Goal: Find specific page/section: Find specific page/section

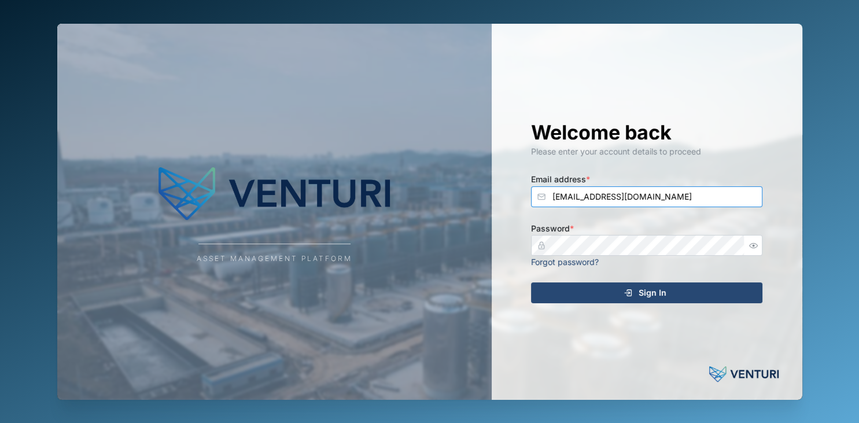
click at [615, 196] on input "[EMAIL_ADDRESS][DOMAIN_NAME]" at bounding box center [646, 196] width 231 height 21
type input "[EMAIL_ADDRESS][DOMAIN_NAME]"
click at [531, 282] on button "Sign In" at bounding box center [646, 292] width 231 height 21
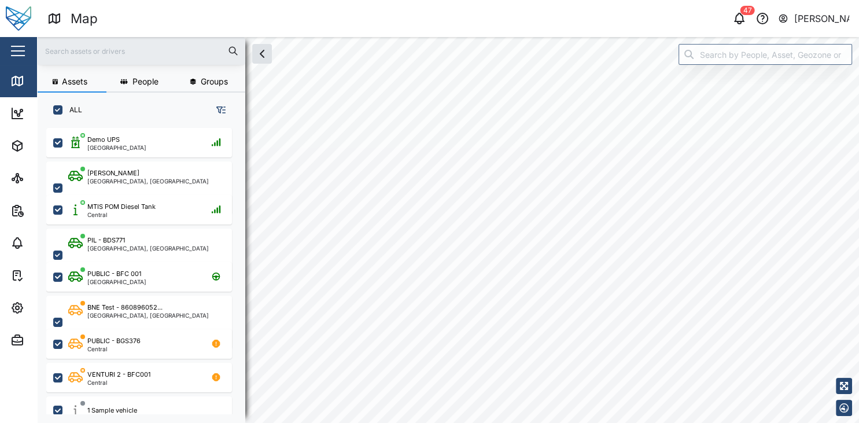
checkbox input "true"
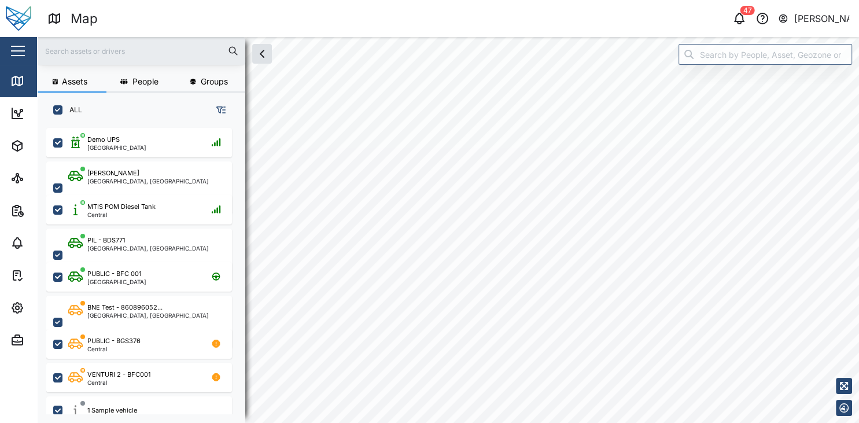
checkbox input "true"
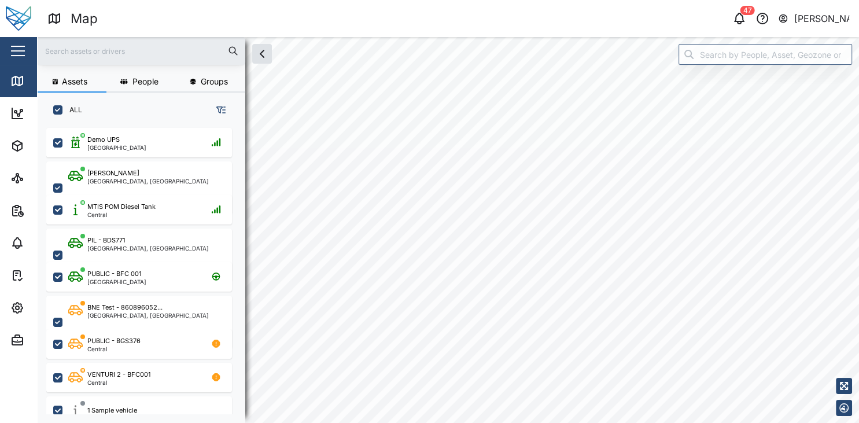
checkbox input "true"
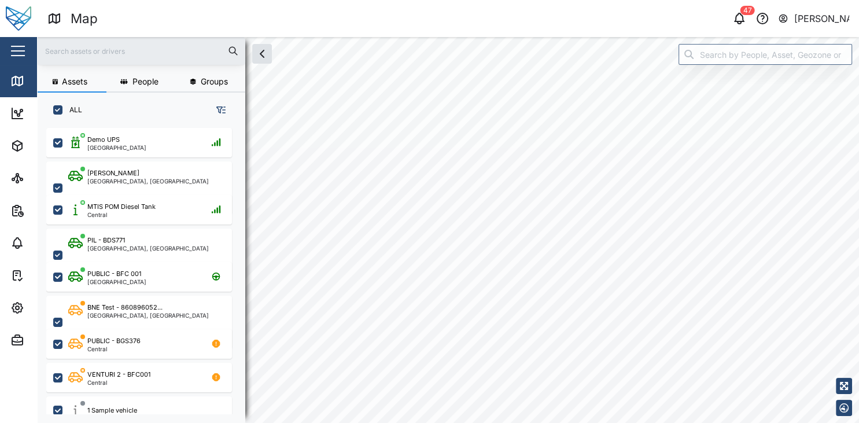
checkbox input "true"
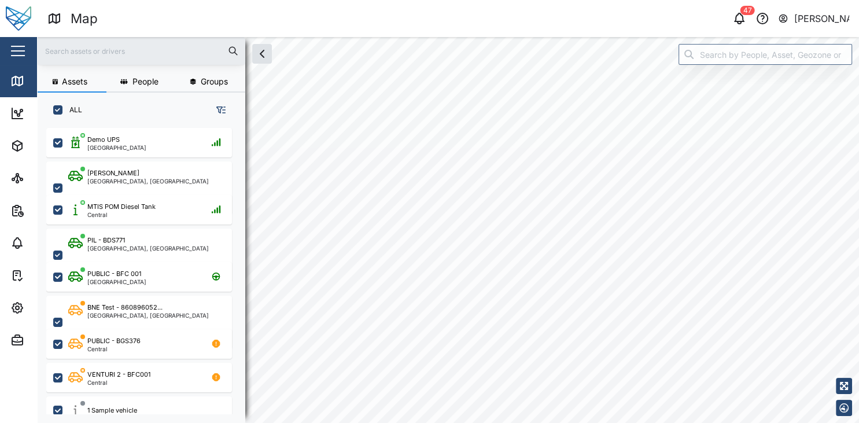
checkbox input "true"
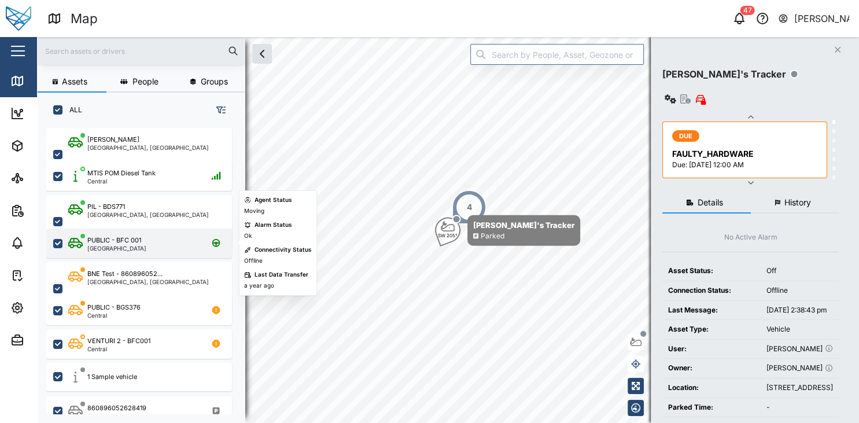
click at [144, 247] on div "PUBLIC - BFC 001 [GEOGRAPHIC_DATA]" at bounding box center [146, 244] width 157 height 16
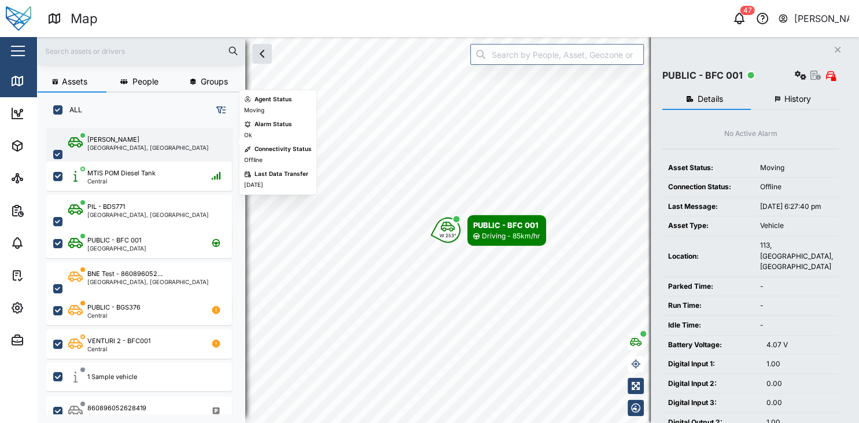
click at [115, 139] on div "[PERSON_NAME]" at bounding box center [113, 140] width 52 height 10
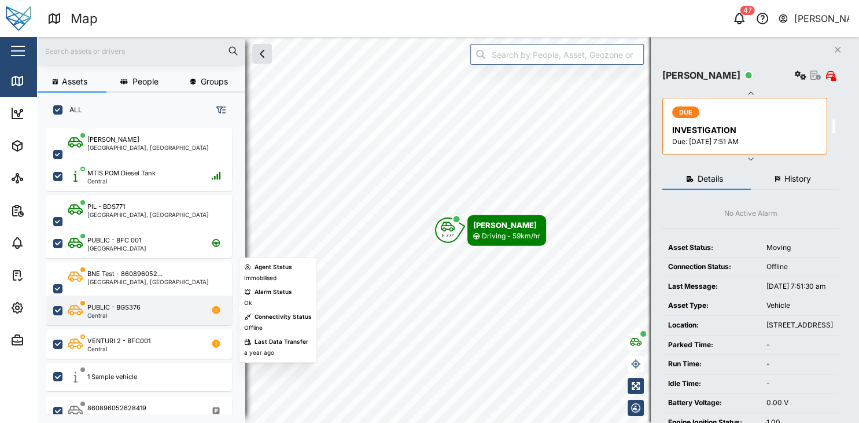
click at [133, 307] on div "PUBLIC - BGS376" at bounding box center [113, 308] width 53 height 10
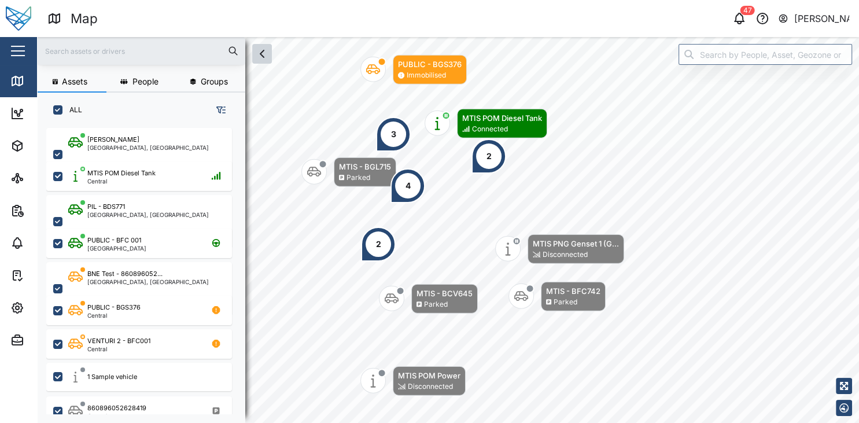
click at [259, 52] on icon "button" at bounding box center [262, 54] width 14 height 14
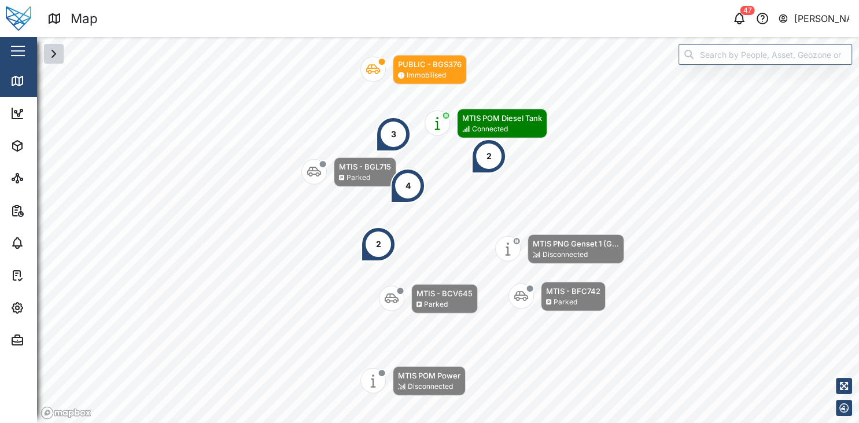
click at [55, 60] on icon "button" at bounding box center [54, 54] width 14 height 14
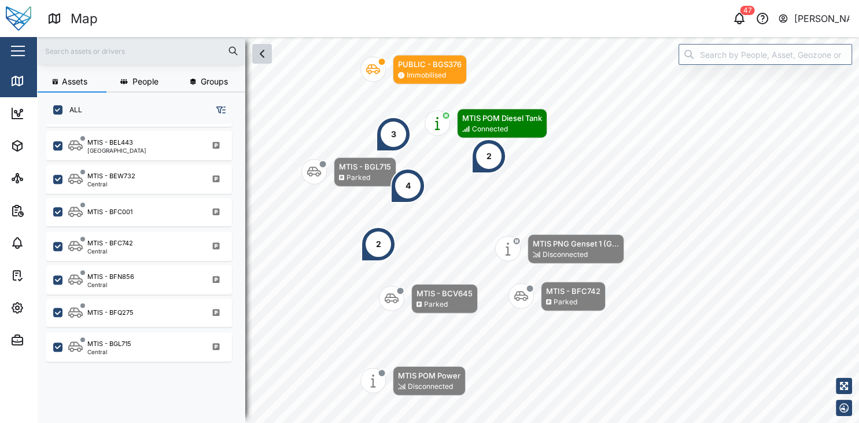
scroll to position [1095, 0]
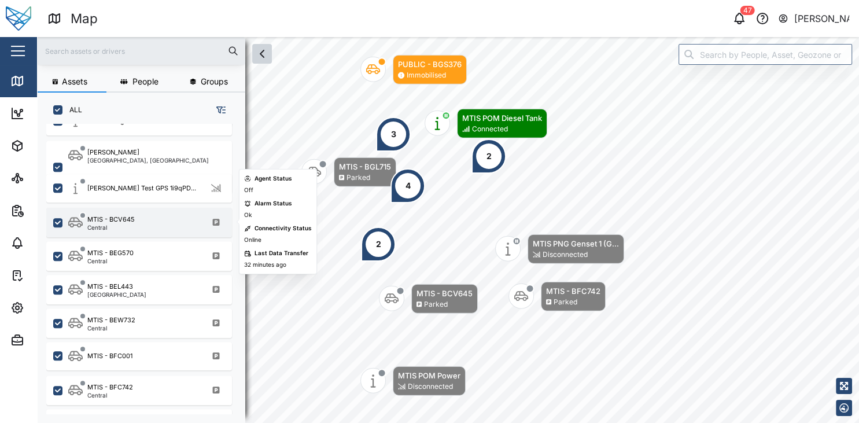
click at [120, 225] on div "Central" at bounding box center [110, 228] width 47 height 6
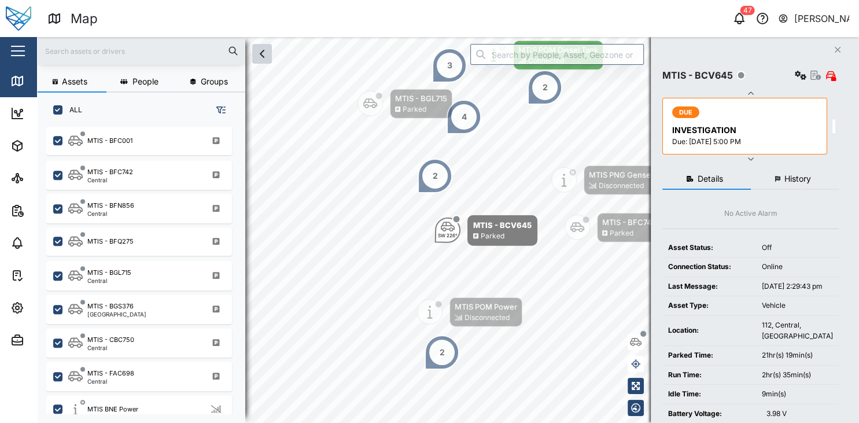
scroll to position [1312, 0]
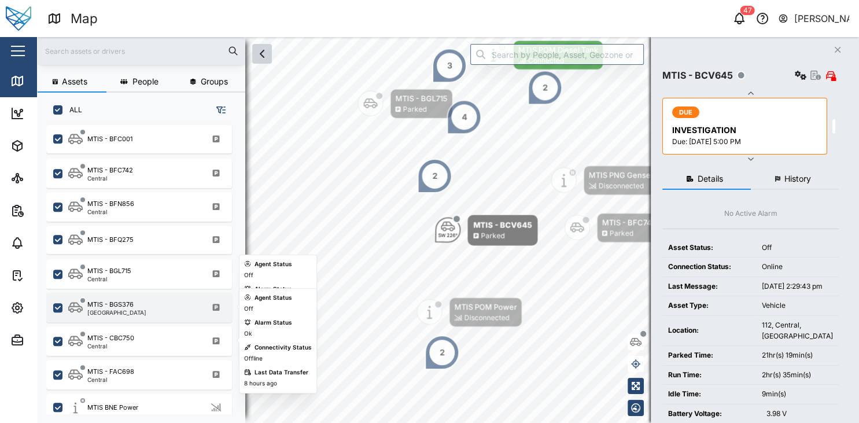
click at [134, 310] on div "[GEOGRAPHIC_DATA]" at bounding box center [116, 313] width 59 height 6
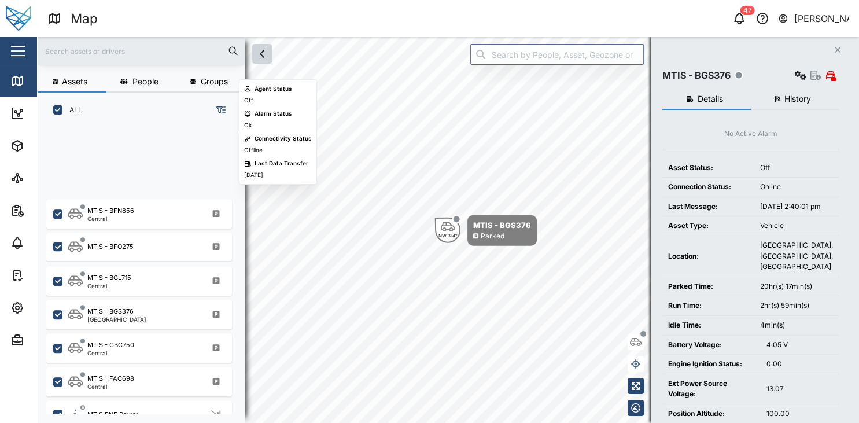
scroll to position [1420, 0]
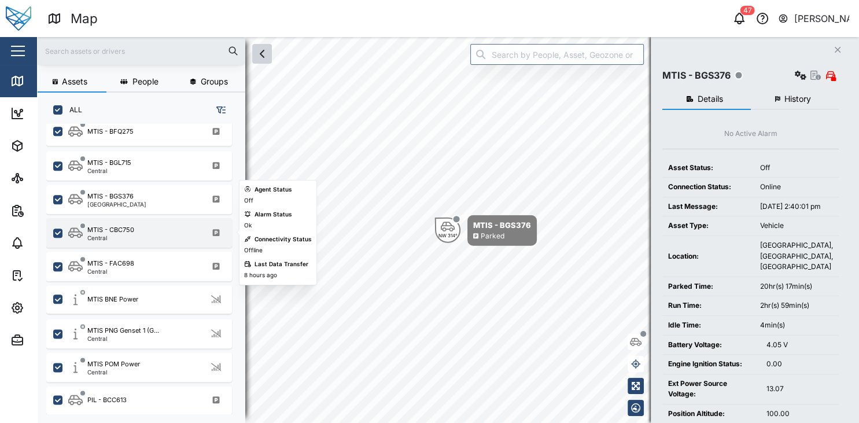
click at [131, 236] on div "Central" at bounding box center [110, 238] width 47 height 6
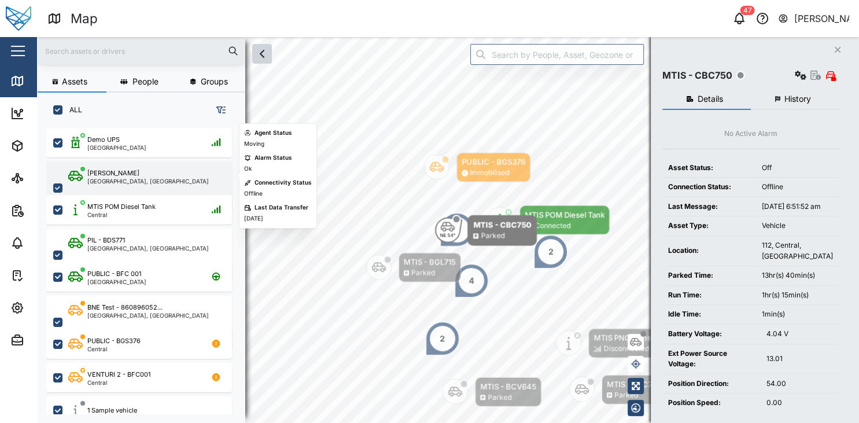
click at [126, 179] on div "[GEOGRAPHIC_DATA], [GEOGRAPHIC_DATA]" at bounding box center [148, 181] width 122 height 6
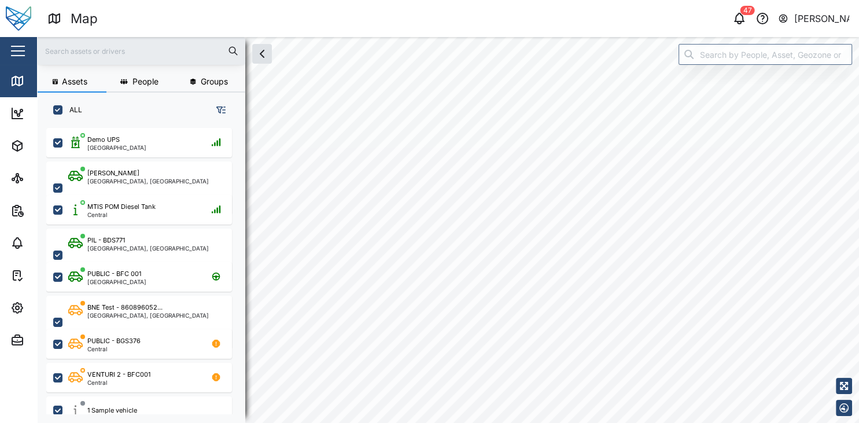
scroll to position [290, 190]
checkbox input "true"
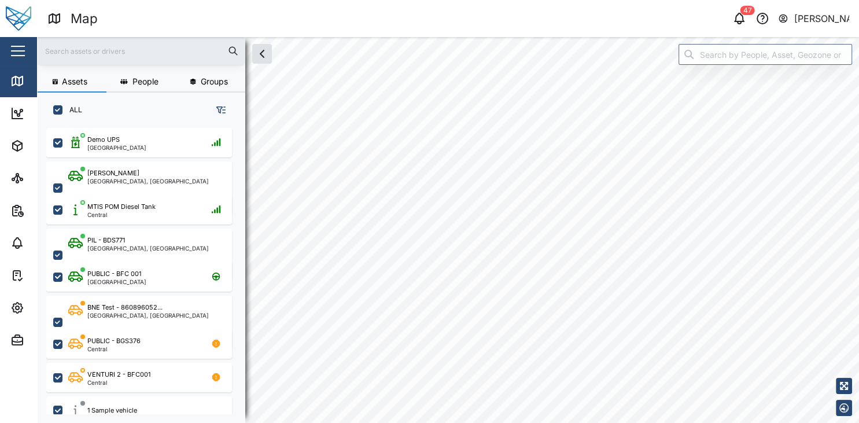
checkbox input "true"
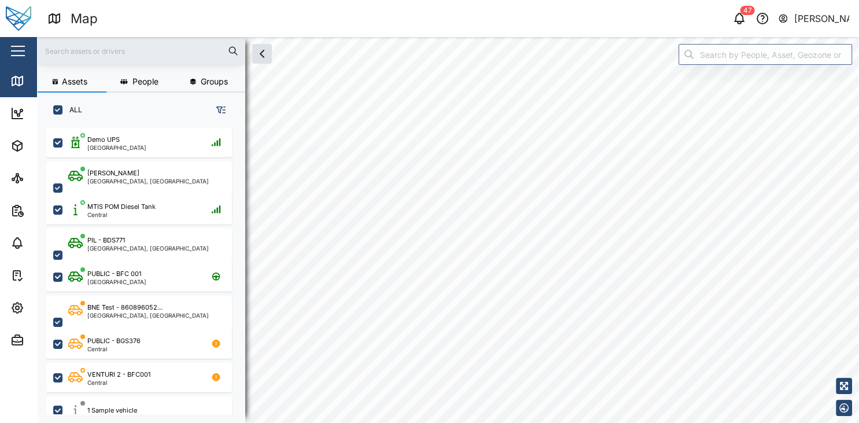
checkbox input "true"
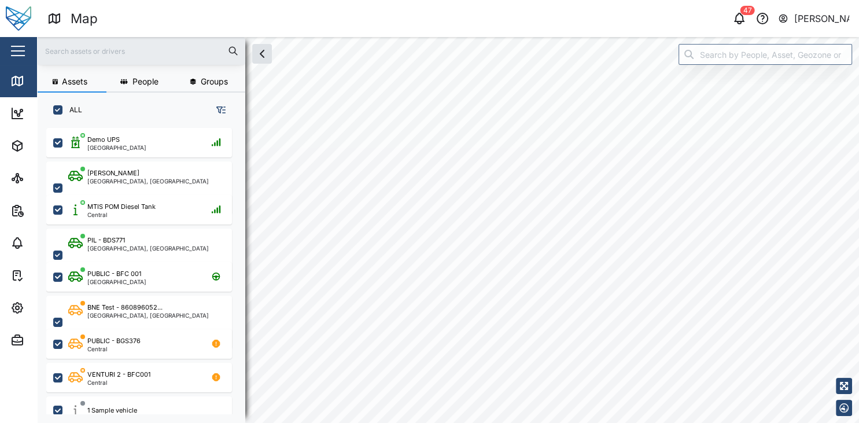
checkbox input "true"
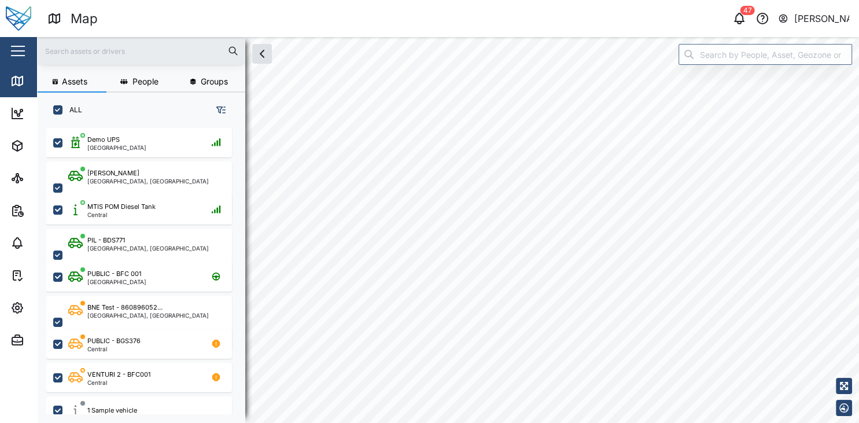
checkbox input "true"
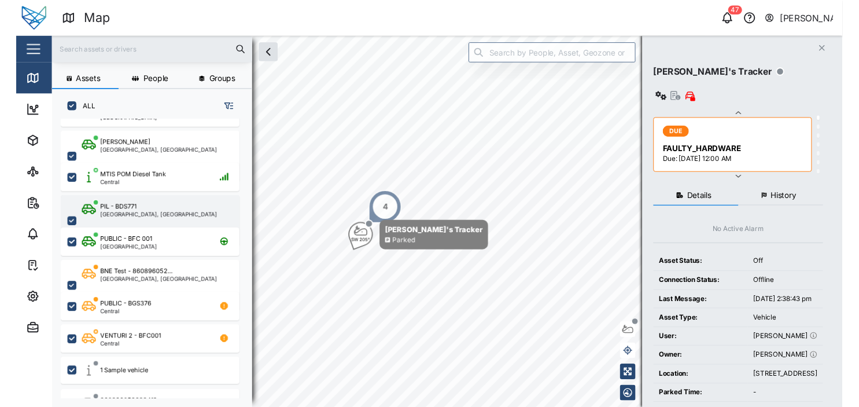
scroll to position [25, 0]
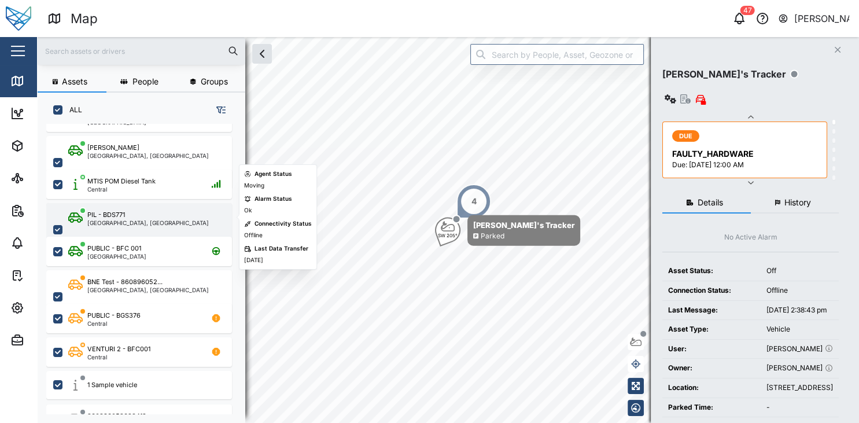
click at [128, 210] on div "PIL - BDS771" at bounding box center [148, 215] width 122 height 10
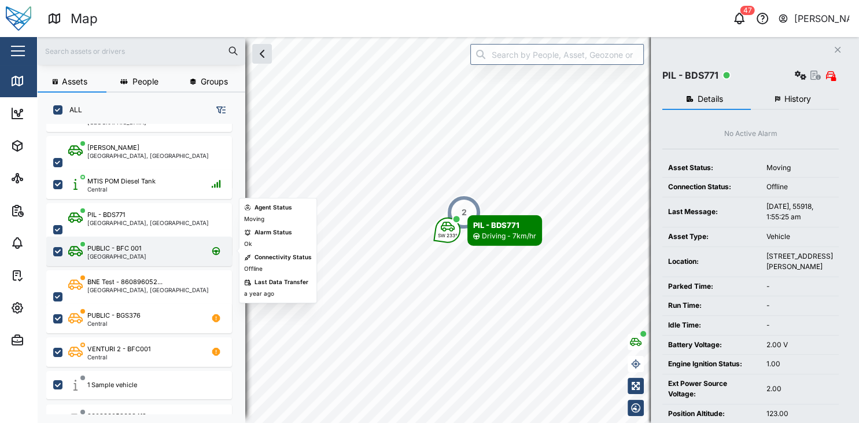
click at [133, 248] on div "PUBLIC - BFC 001" at bounding box center [114, 249] width 54 height 10
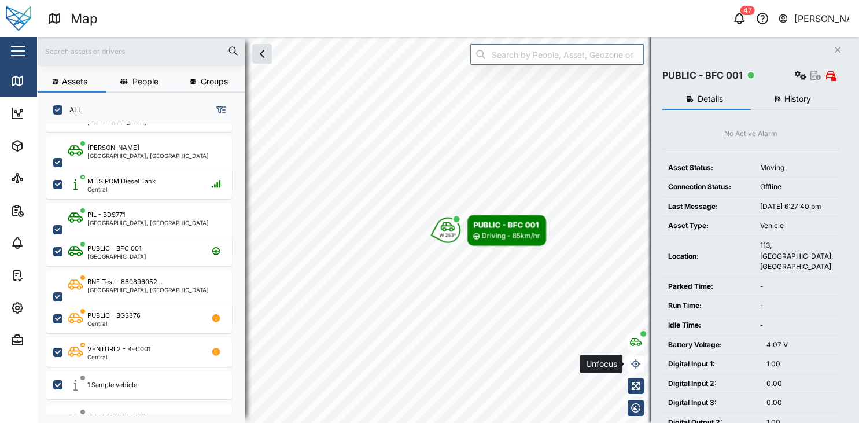
click at [632, 364] on icon "button" at bounding box center [635, 363] width 9 height 9
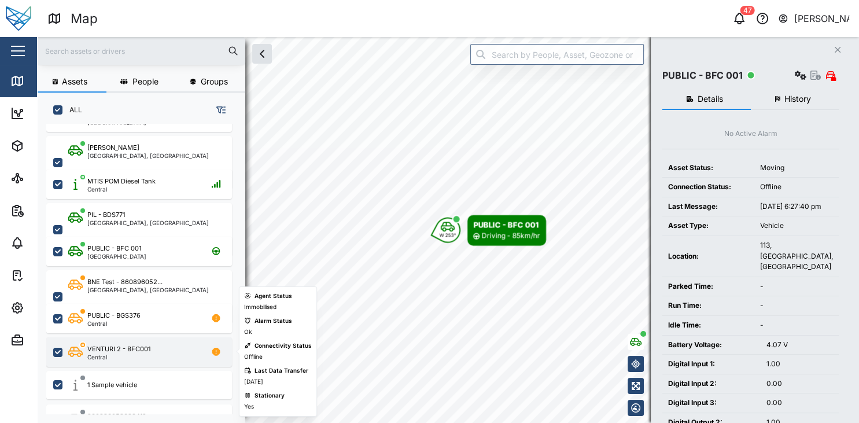
click at [139, 348] on div "VENTURI 2 - BFC001" at bounding box center [118, 349] width 63 height 10
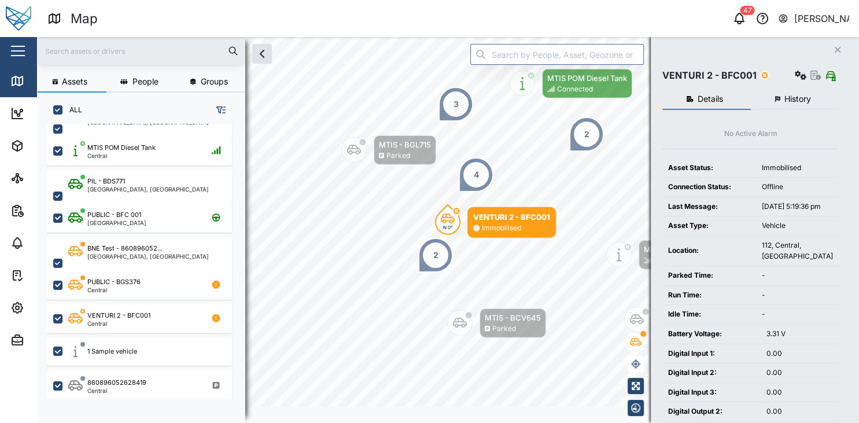
scroll to position [290, 190]
